Goal: Browse casually

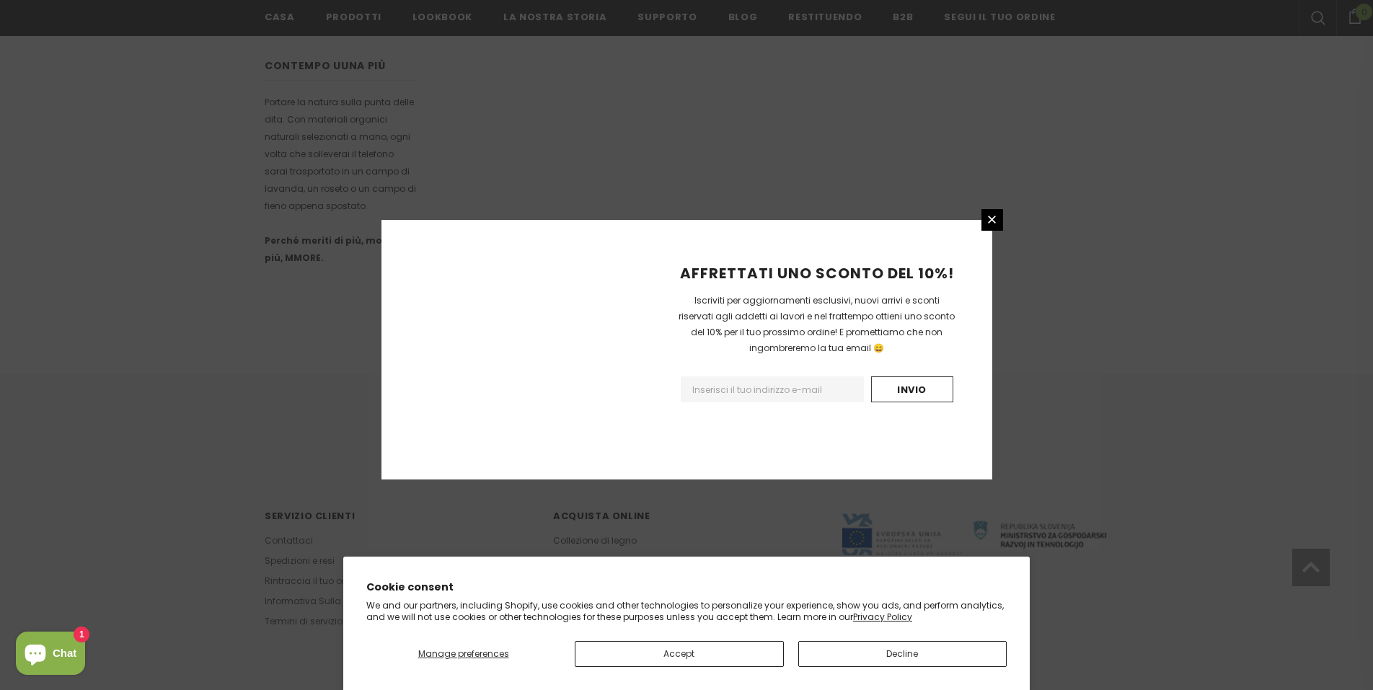
scroll to position [788, 0]
